Goal: Task Accomplishment & Management: Use online tool/utility

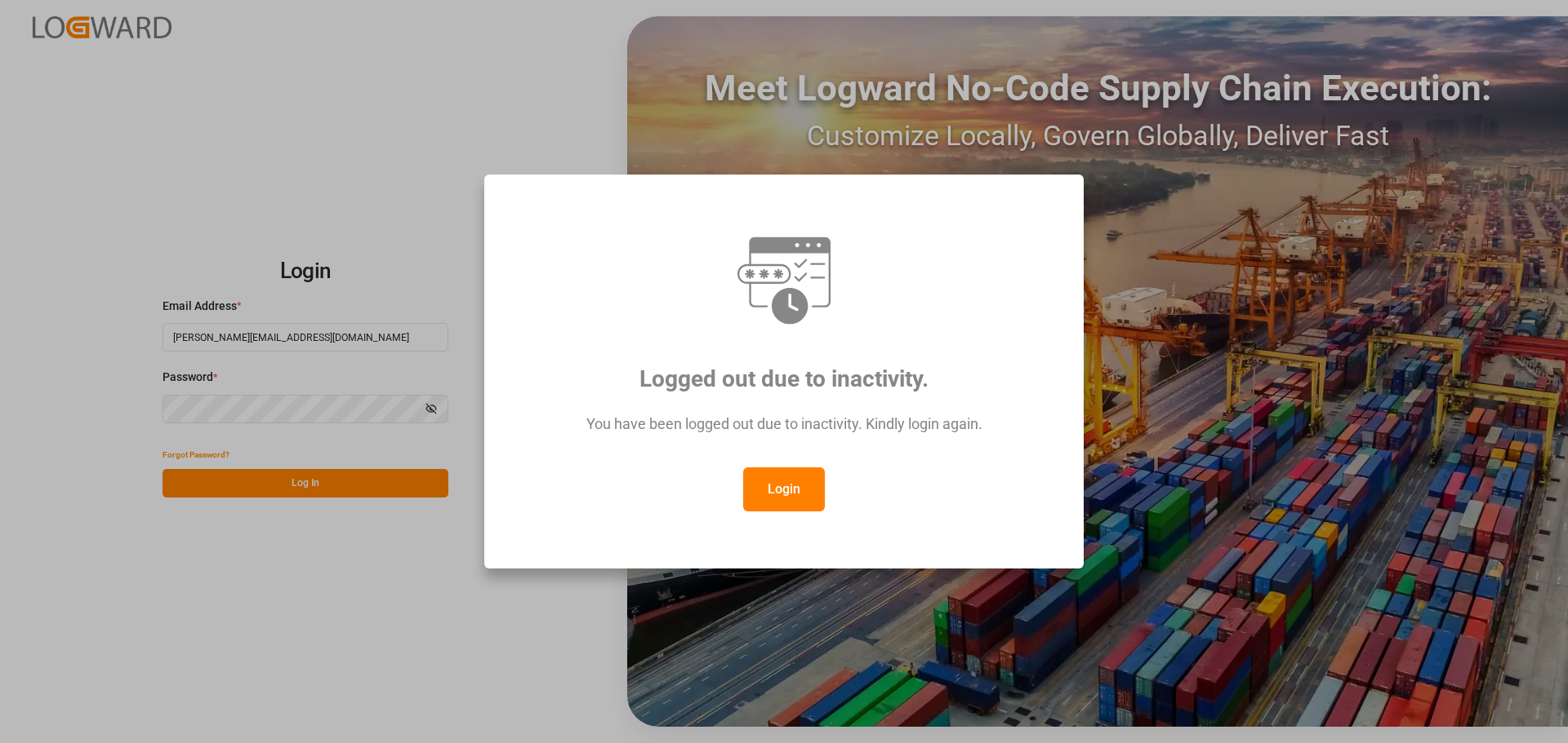
click at [789, 494] on button "Login" at bounding box center [784, 490] width 82 height 44
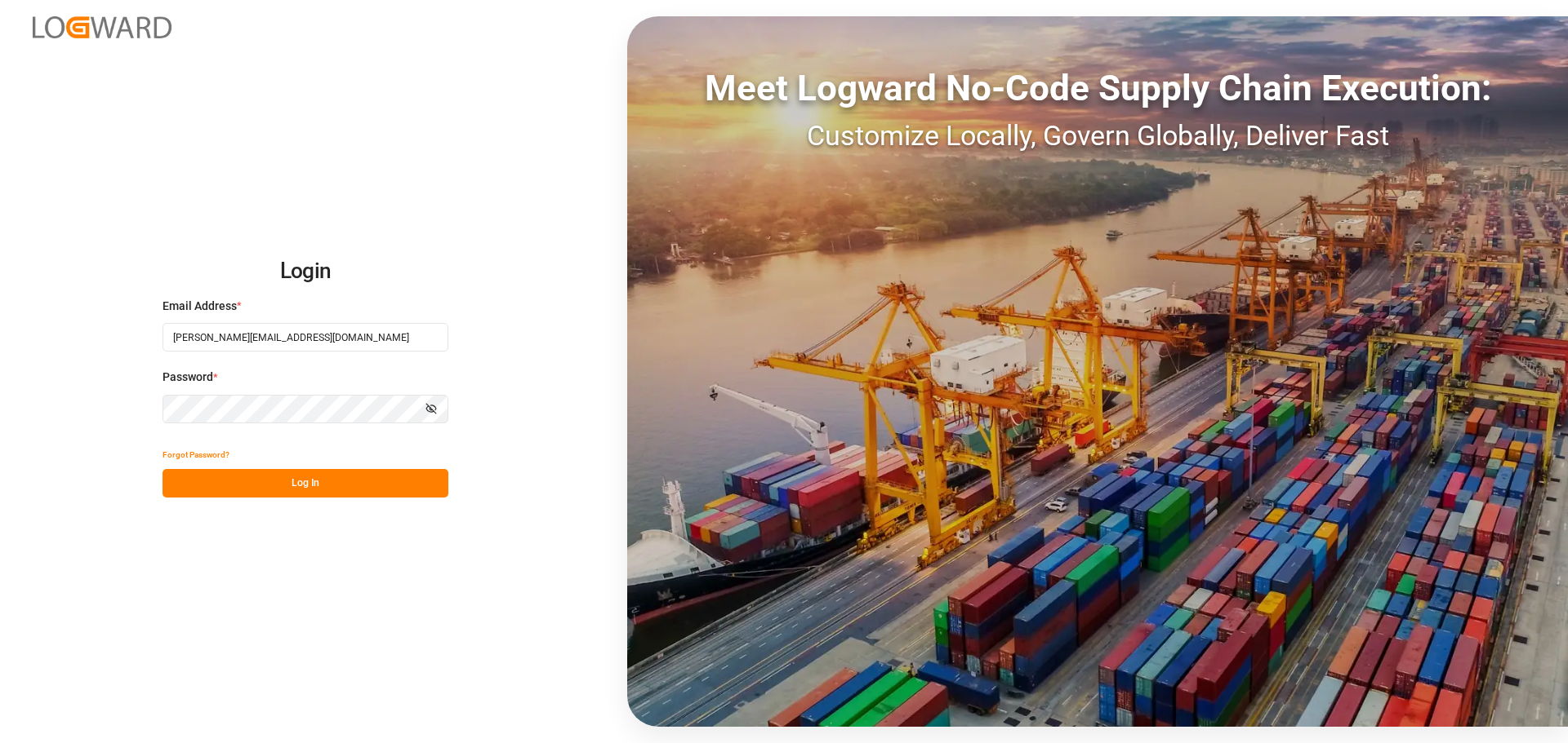
click at [257, 476] on button "Log In" at bounding box center [305, 484] width 286 height 29
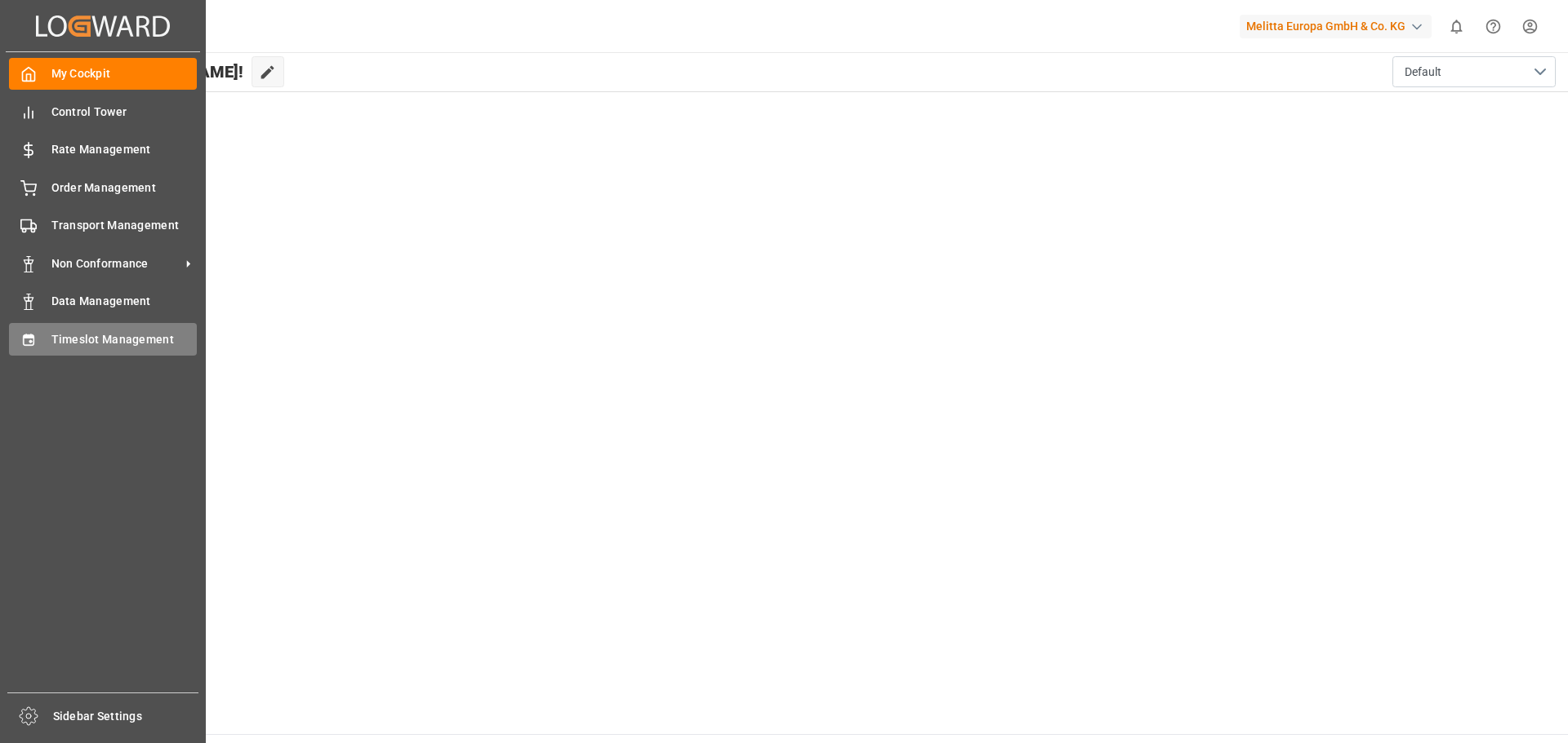
click at [44, 341] on div "Timeslot Management Timeslot Management" at bounding box center [103, 338] width 188 height 32
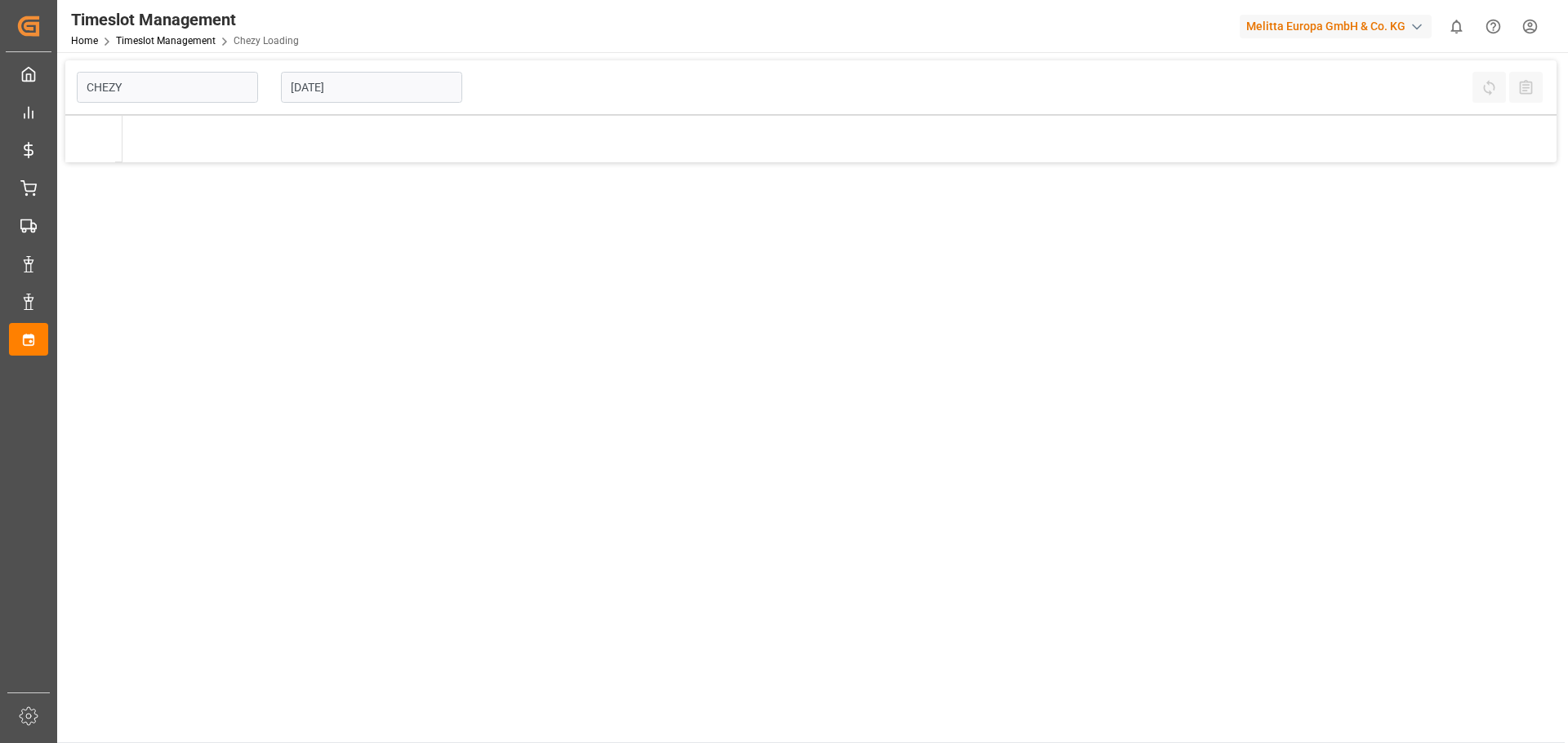
type input "Chezy Loading"
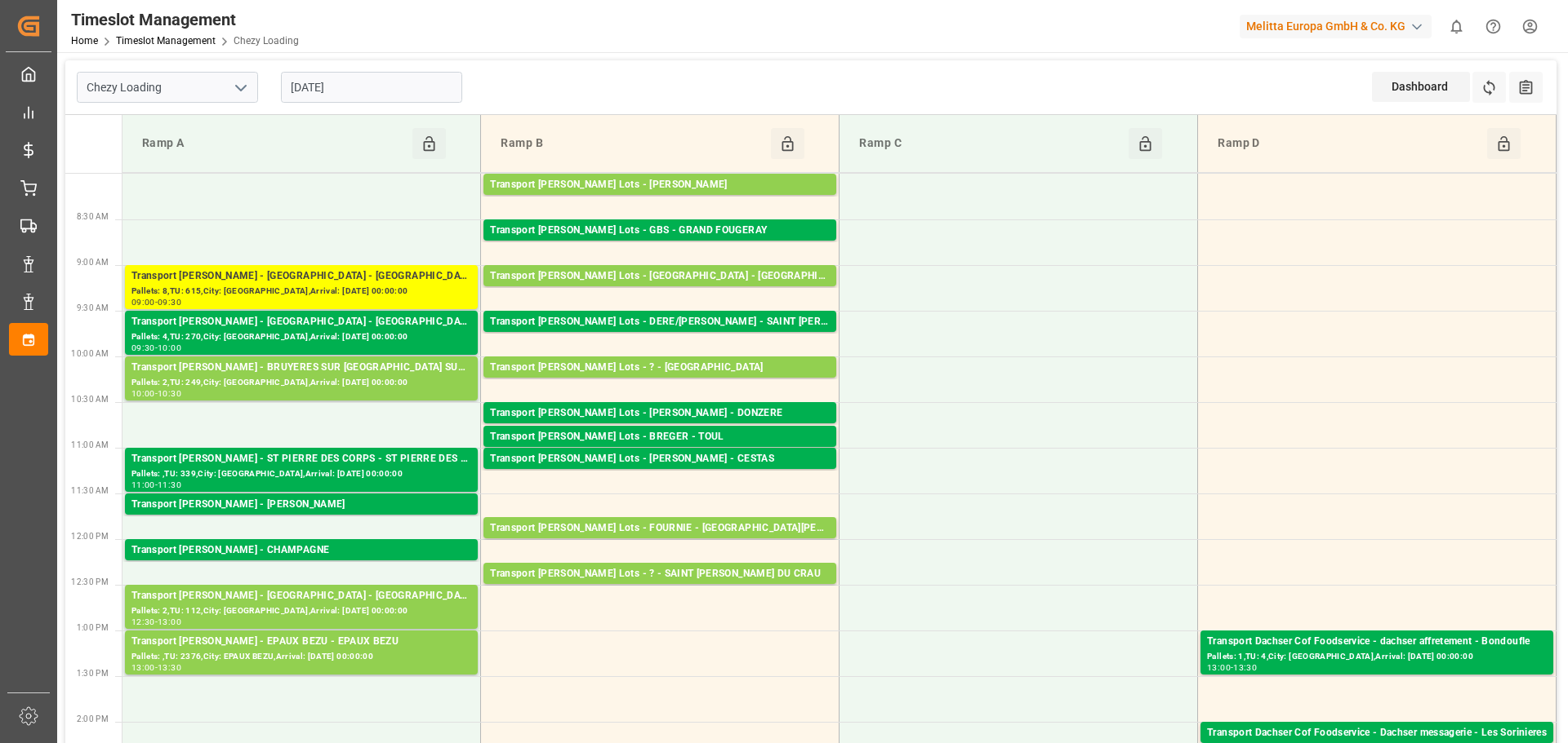
click at [327, 91] on input "[DATE]" at bounding box center [371, 87] width 182 height 31
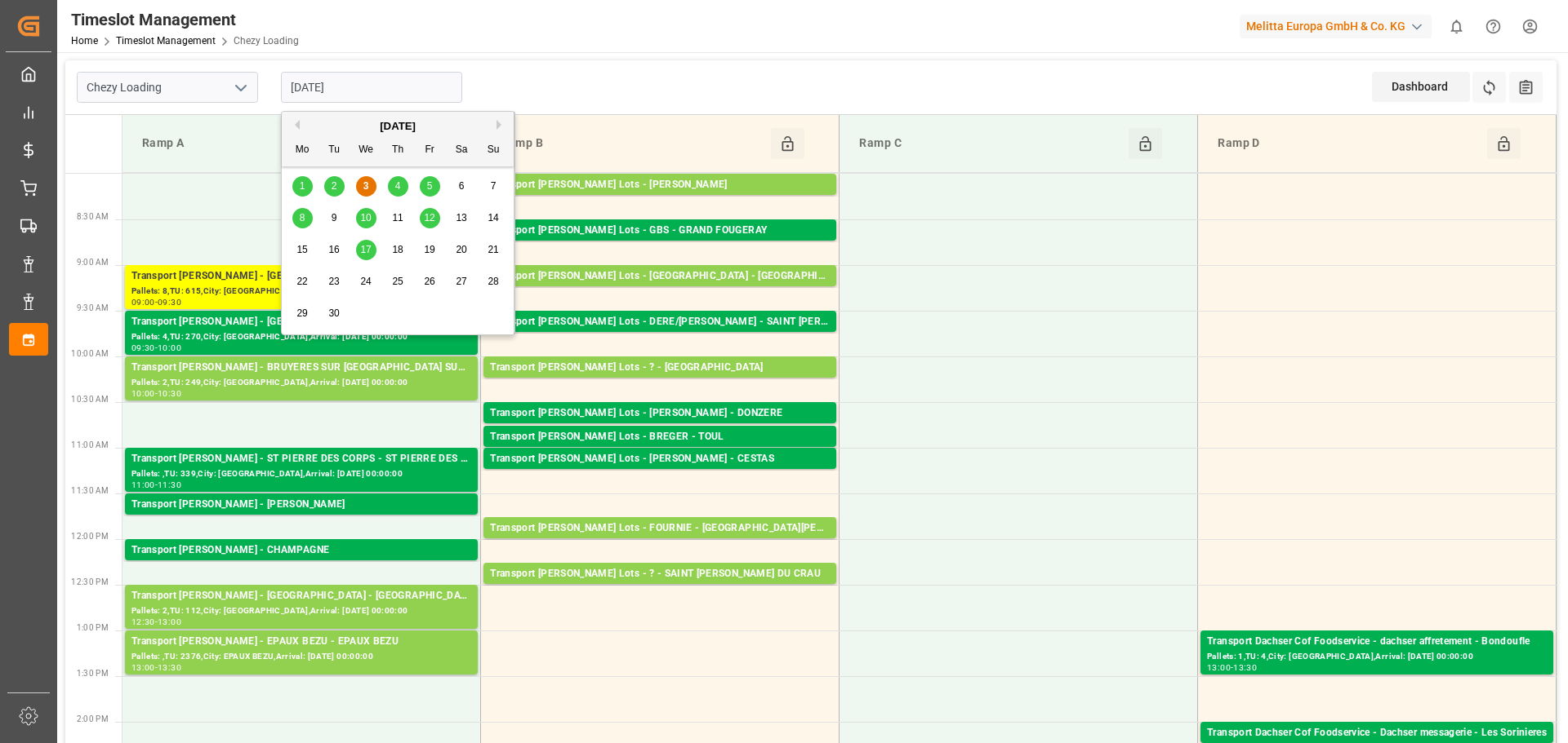
click at [396, 189] on span "4" at bounding box center [397, 186] width 6 height 11
type input "[DATE]"
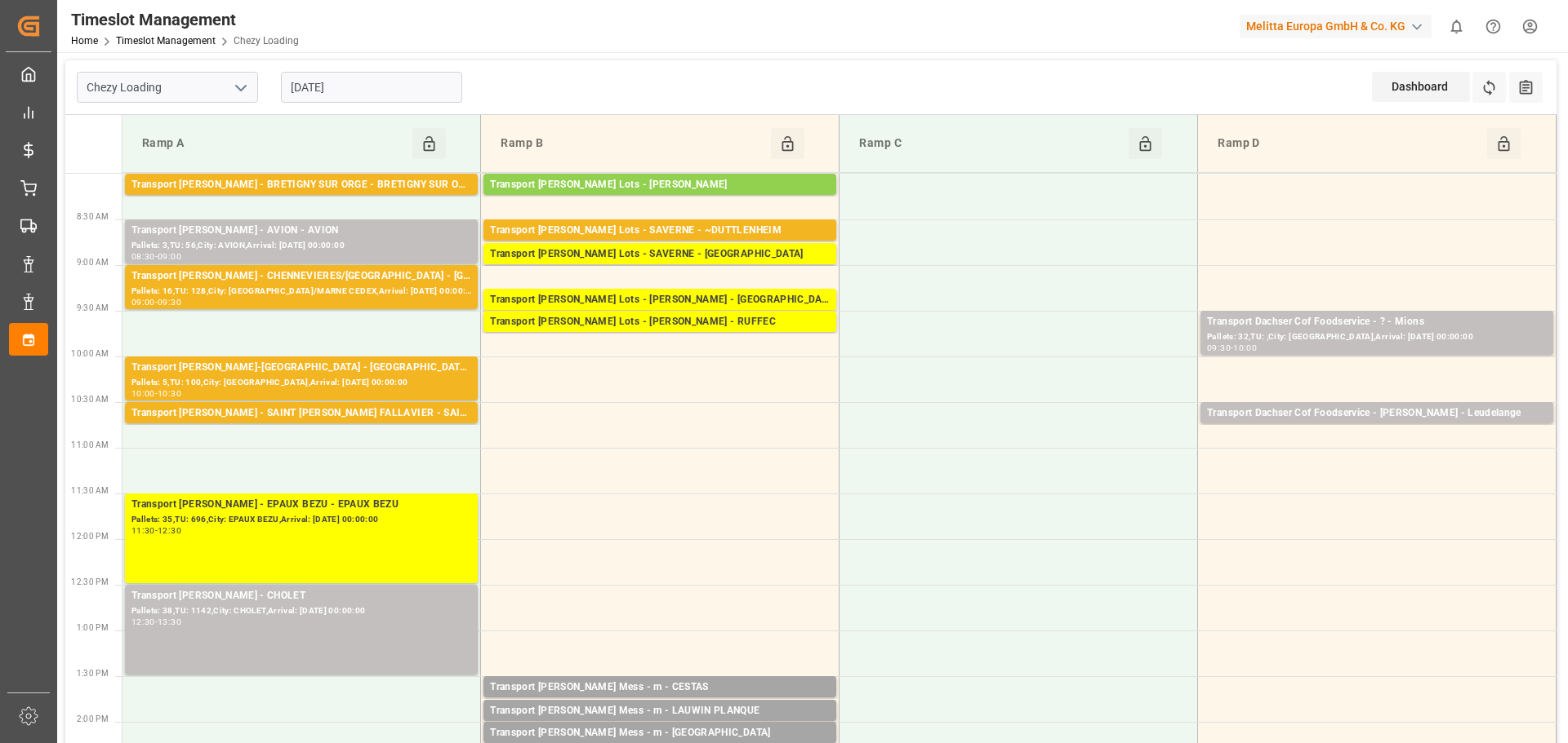
click at [244, 92] on icon "open menu" at bounding box center [240, 88] width 20 height 20
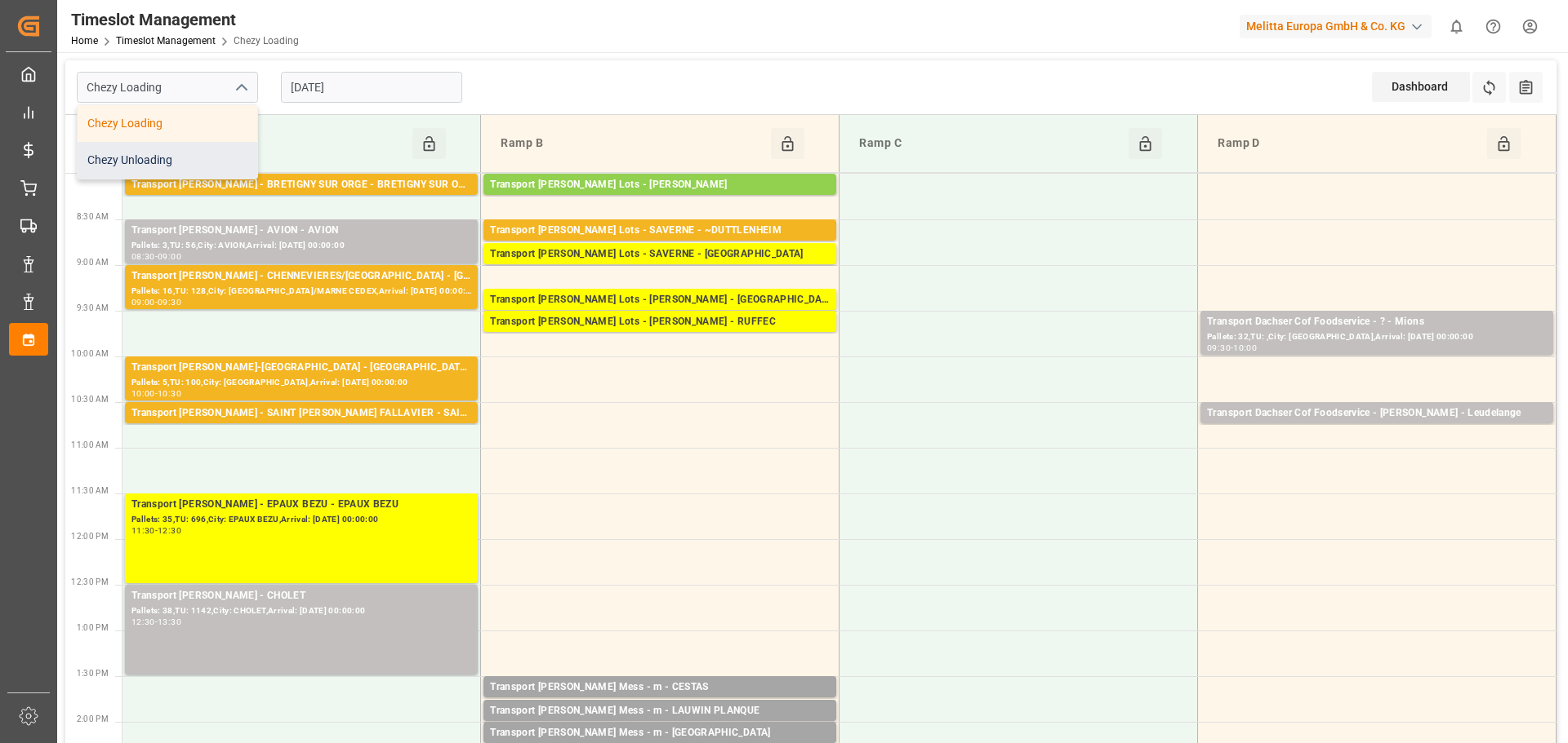
click at [182, 156] on div "Chezy Unloading" at bounding box center [167, 160] width 180 height 37
type input "Chezy Unloading"
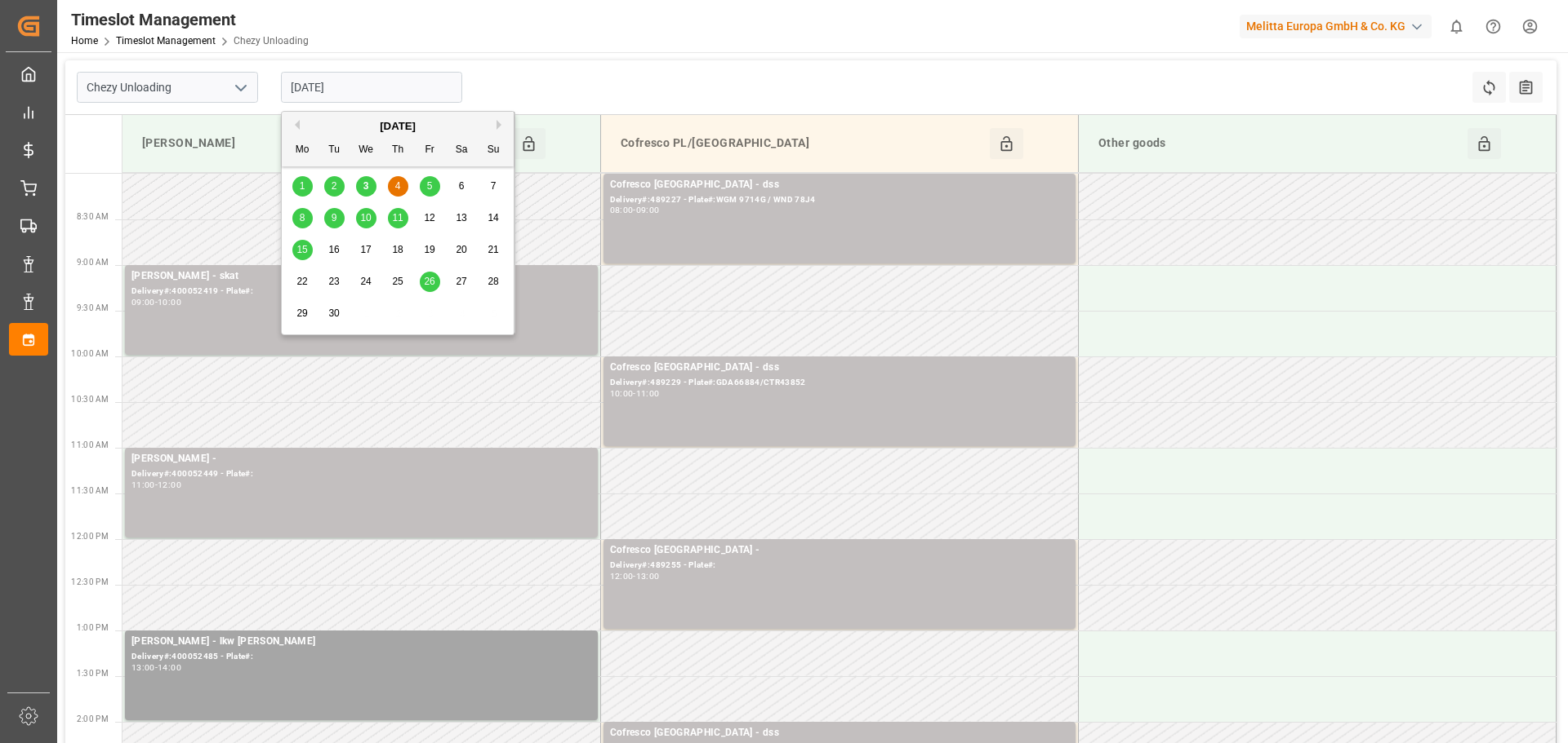
click at [313, 84] on input "[DATE]" at bounding box center [371, 87] width 182 height 31
click at [368, 183] on span "3" at bounding box center [366, 186] width 6 height 11
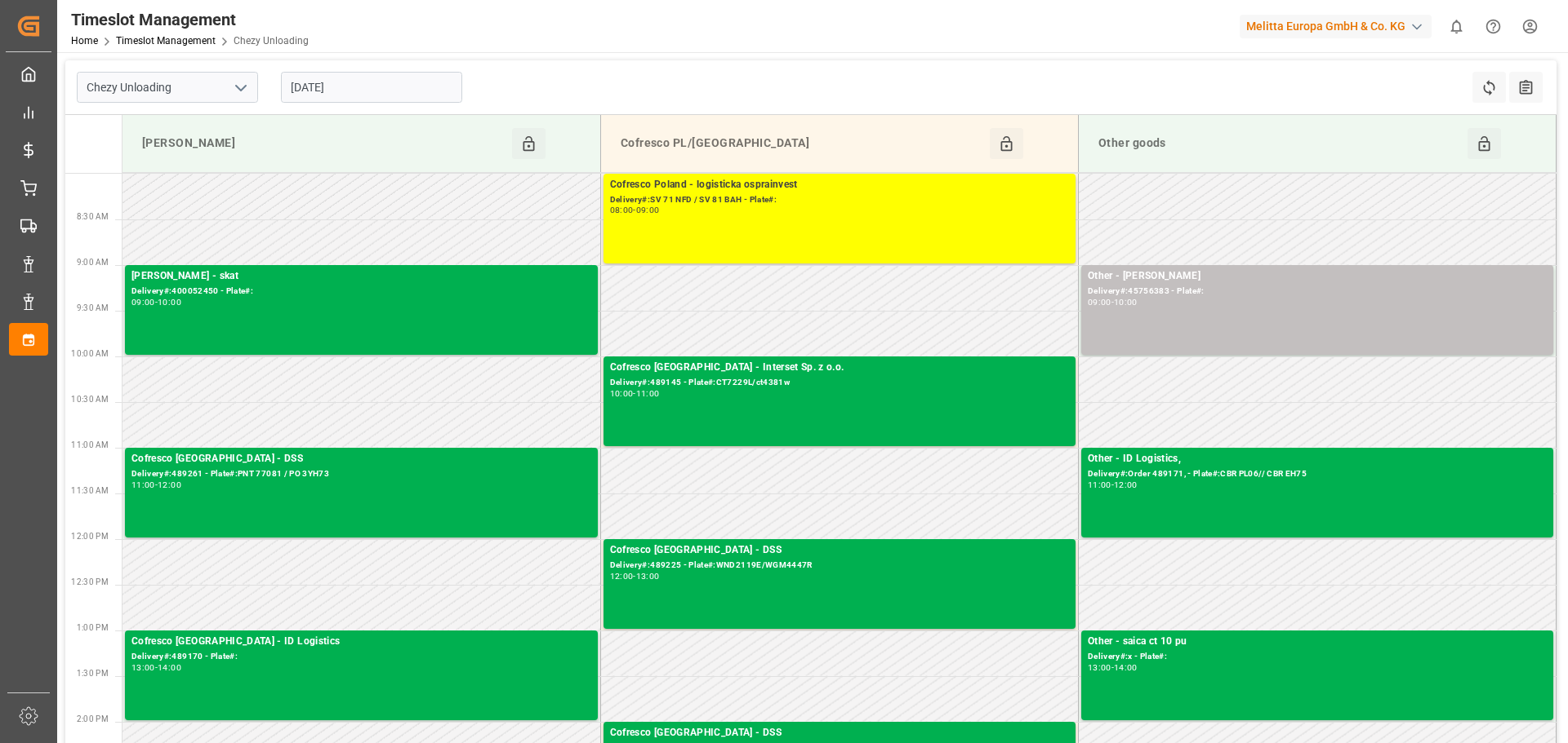
click at [348, 88] on input "[DATE]" at bounding box center [371, 87] width 182 height 31
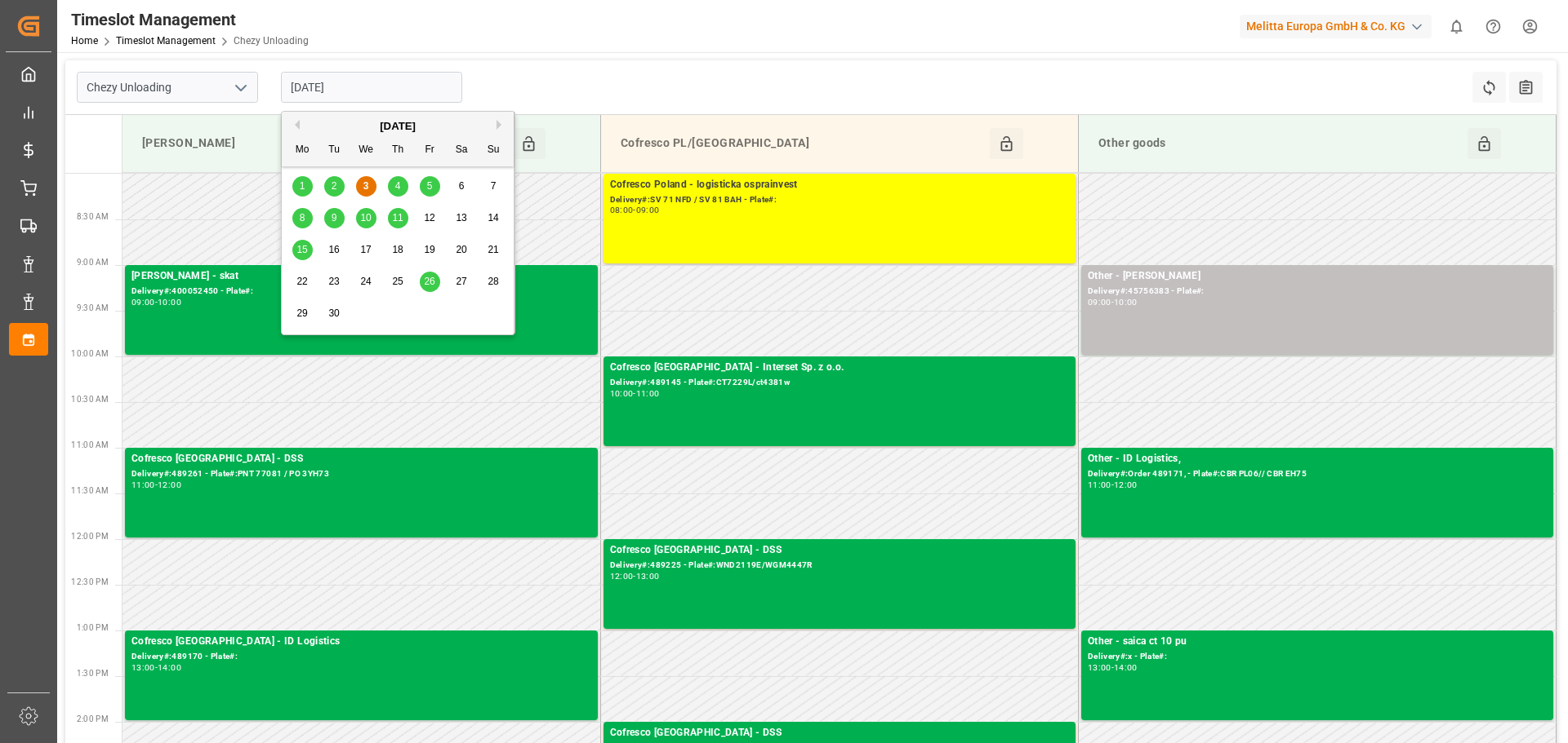
click at [335, 182] on span "2" at bounding box center [334, 186] width 6 height 11
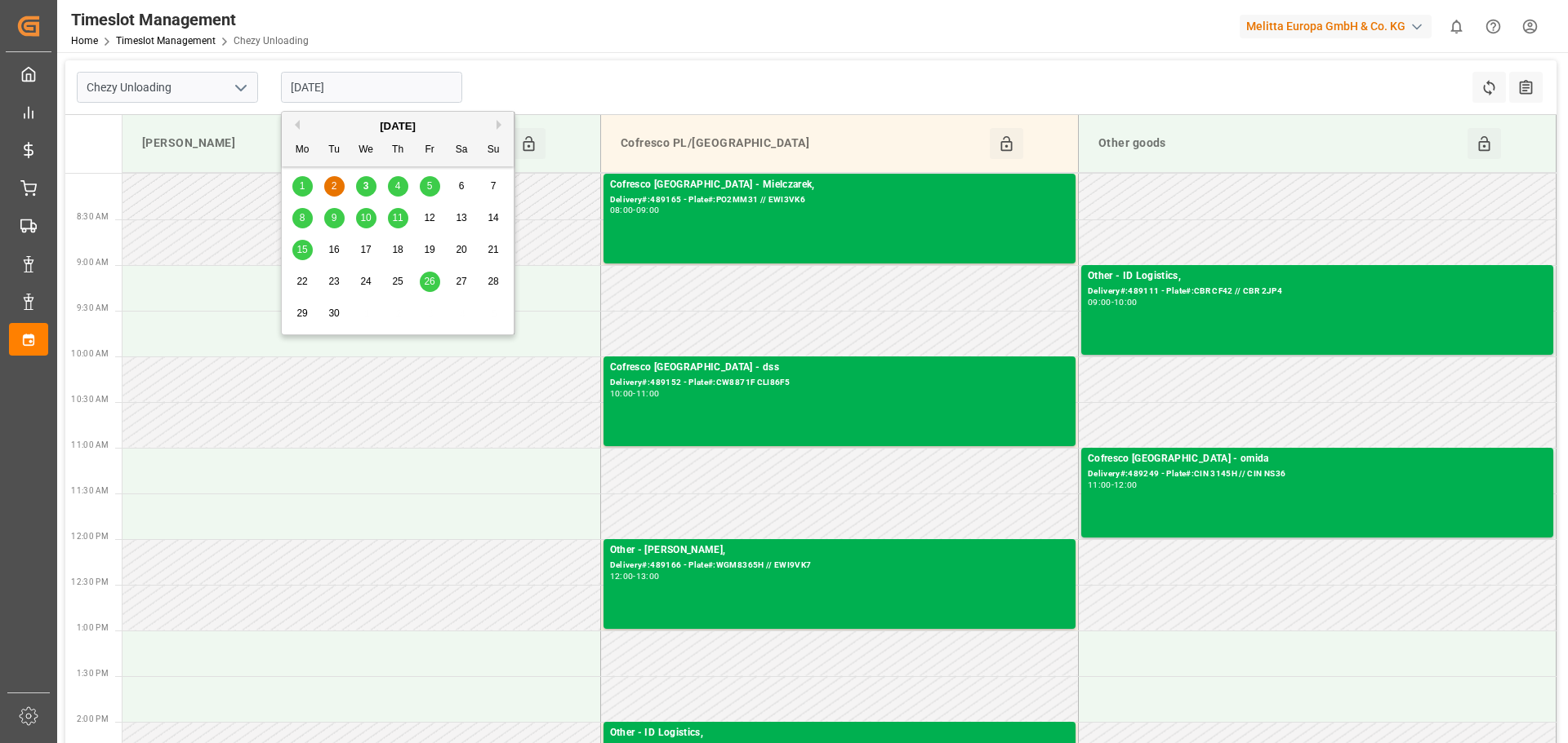
click at [326, 88] on input "[DATE]" at bounding box center [371, 87] width 182 height 31
click at [296, 181] on div "1" at bounding box center [303, 187] width 20 height 20
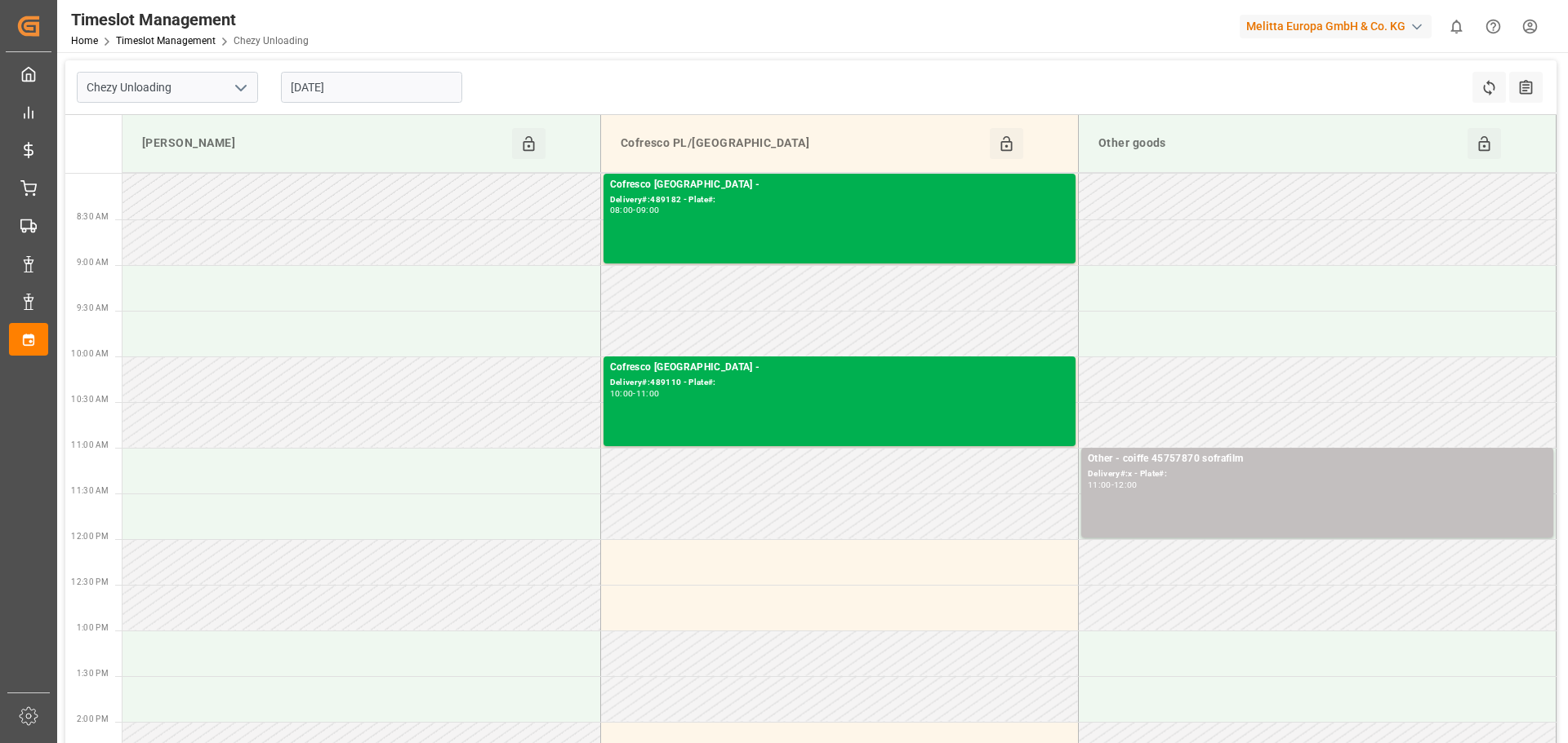
click at [324, 94] on input "[DATE]" at bounding box center [371, 87] width 182 height 31
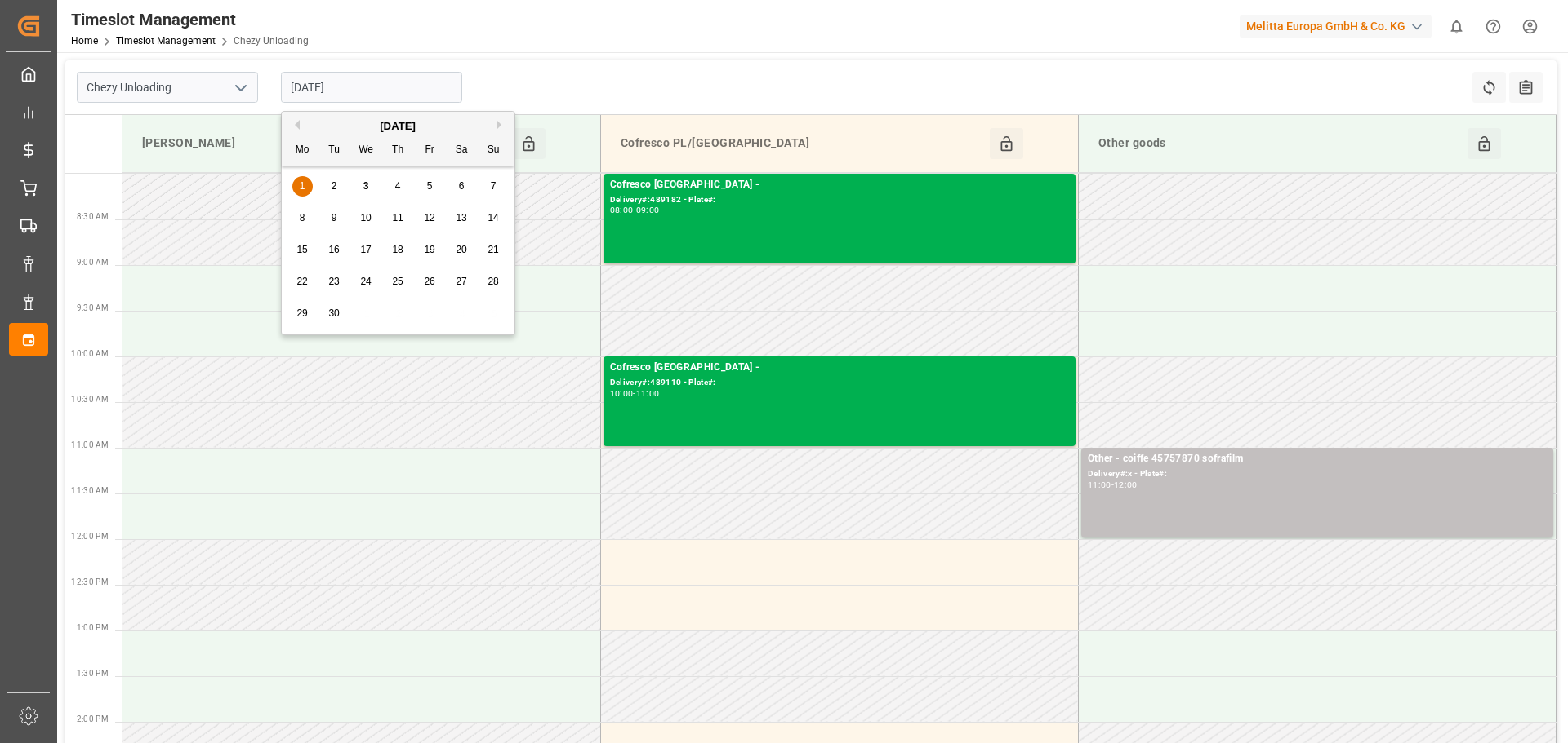
click at [367, 195] on div "3" at bounding box center [367, 187] width 20 height 20
type input "[DATE]"
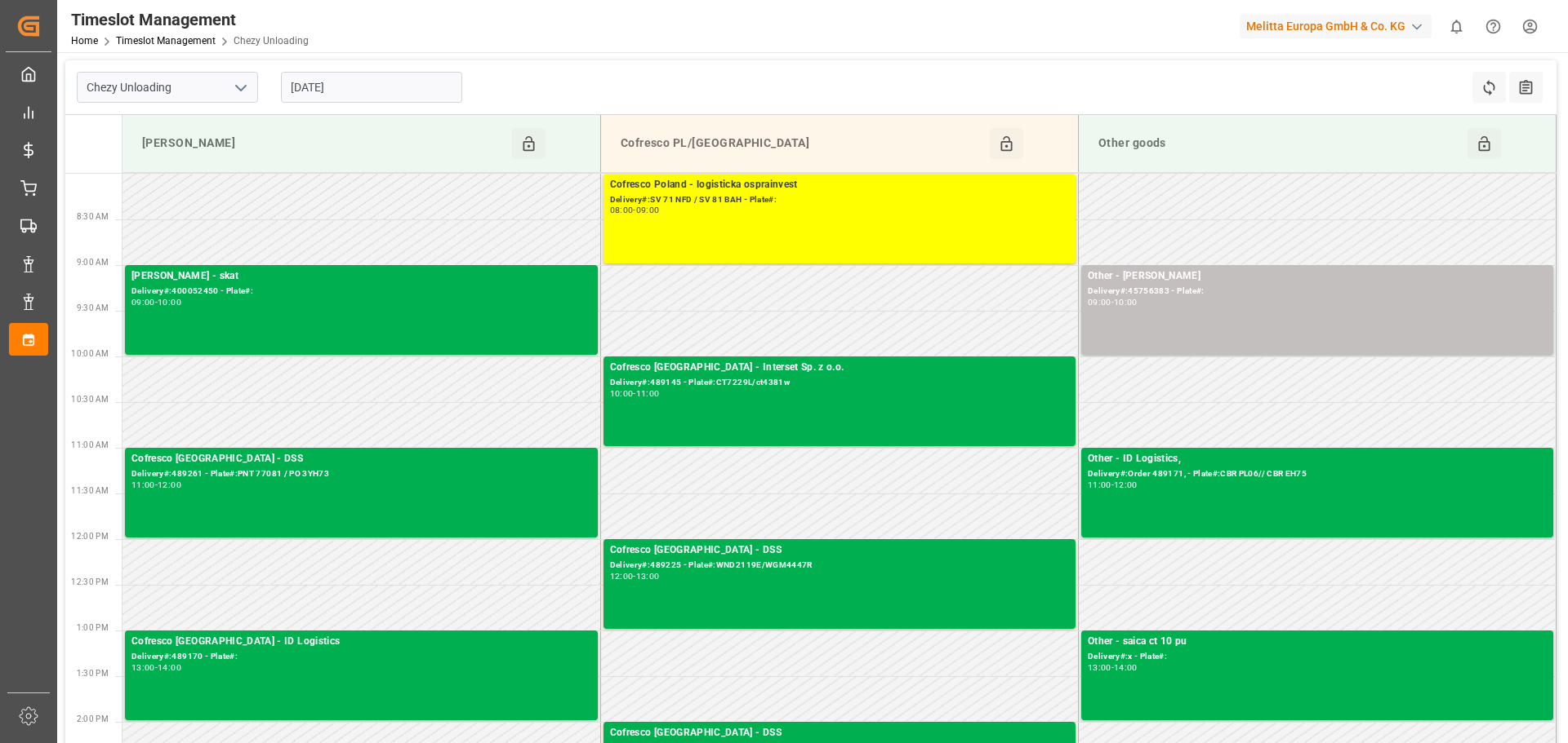
click at [244, 86] on icon "open menu" at bounding box center [240, 88] width 20 height 20
click at [164, 127] on div "Chezy Loading" at bounding box center [167, 124] width 180 height 37
type input "Chezy Loading"
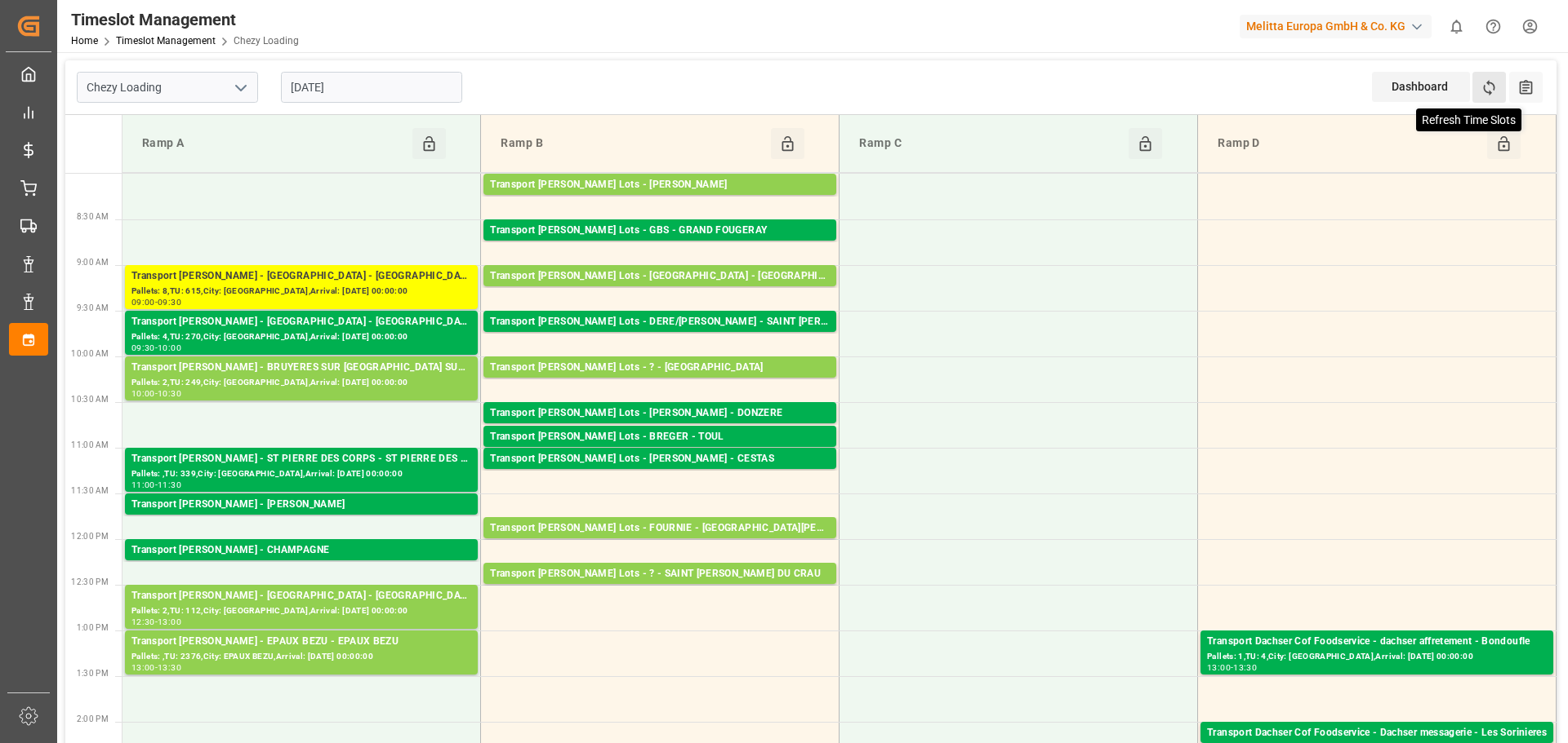
click at [1490, 81] on icon at bounding box center [1489, 88] width 17 height 17
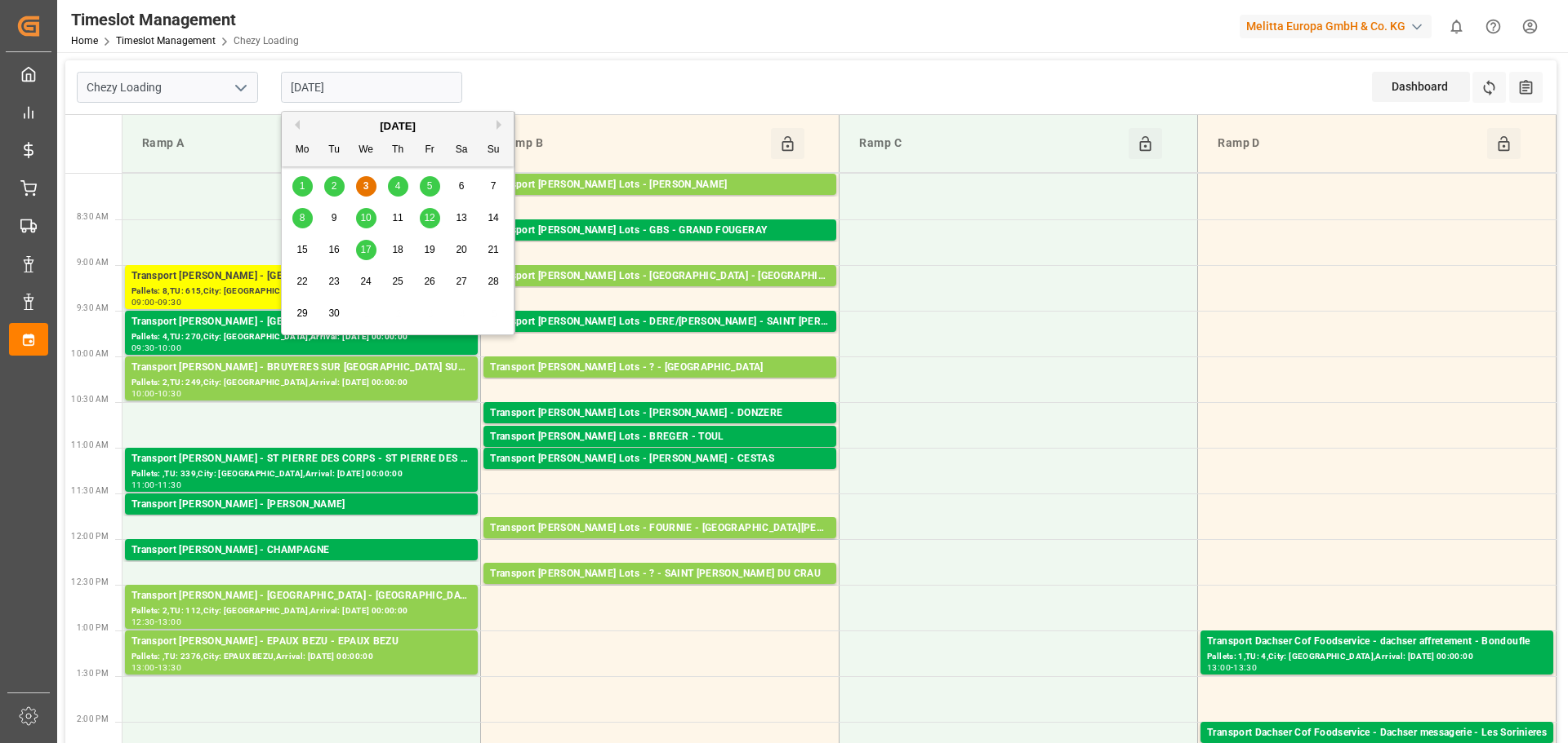
drag, startPoint x: 325, startPoint y: 93, endPoint x: 341, endPoint y: 144, distance: 53.5
click at [326, 92] on input "[DATE]" at bounding box center [371, 87] width 182 height 31
click at [396, 178] on div "4" at bounding box center [398, 187] width 20 height 20
type input "[DATE]"
